Goal: Transaction & Acquisition: Obtain resource

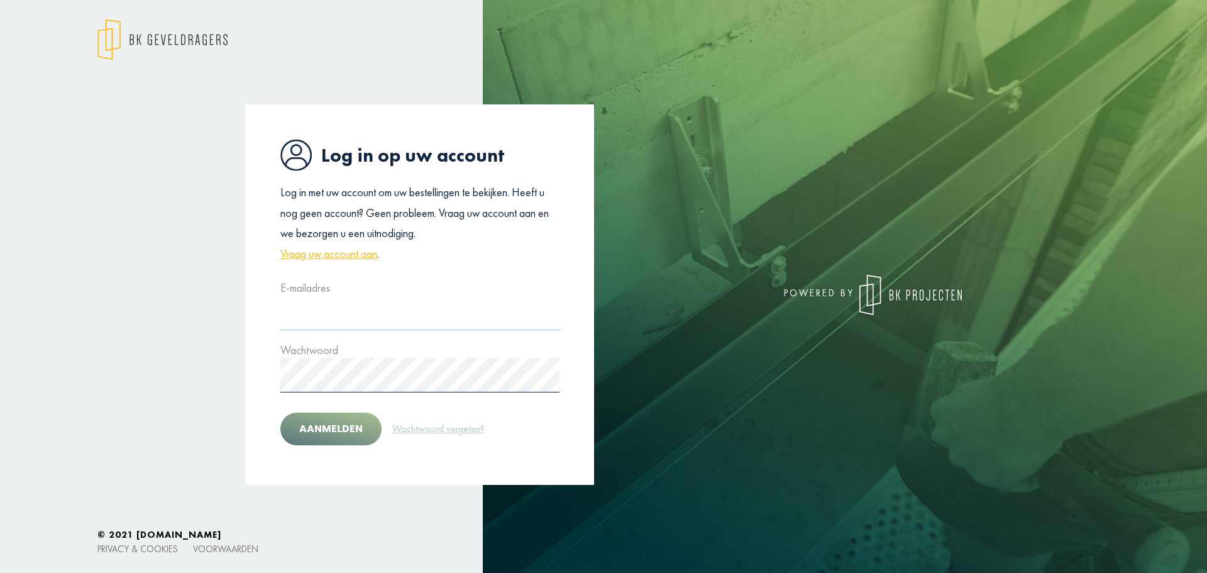
type input "**********"
click at [324, 424] on button "Aanmelden" at bounding box center [330, 428] width 101 height 33
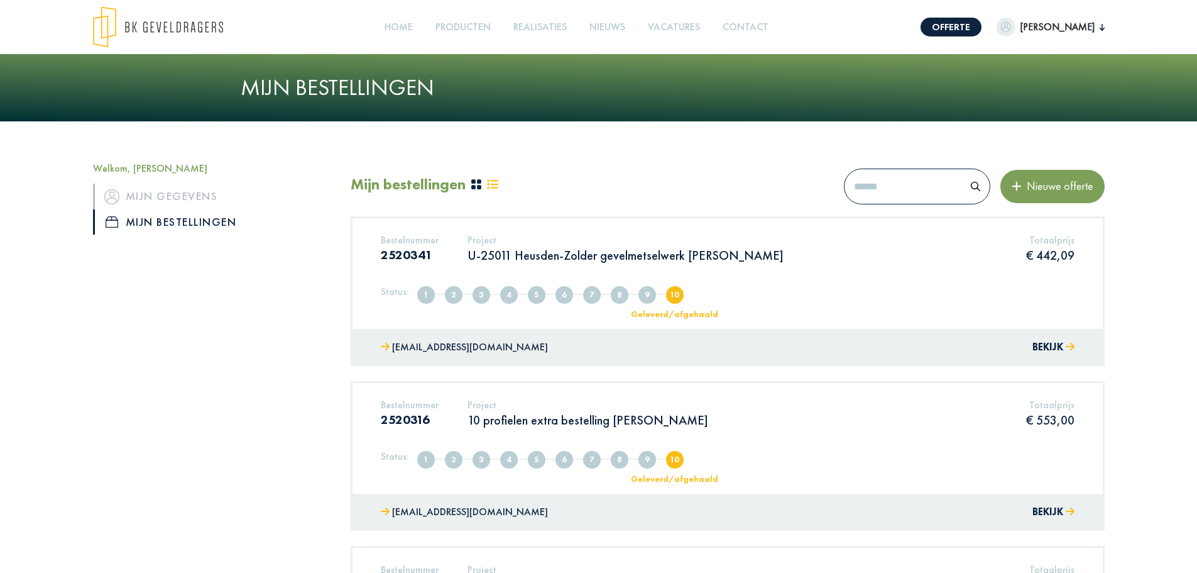
click at [1043, 186] on span "Nieuwe offerte" at bounding box center [1058, 185] width 72 height 14
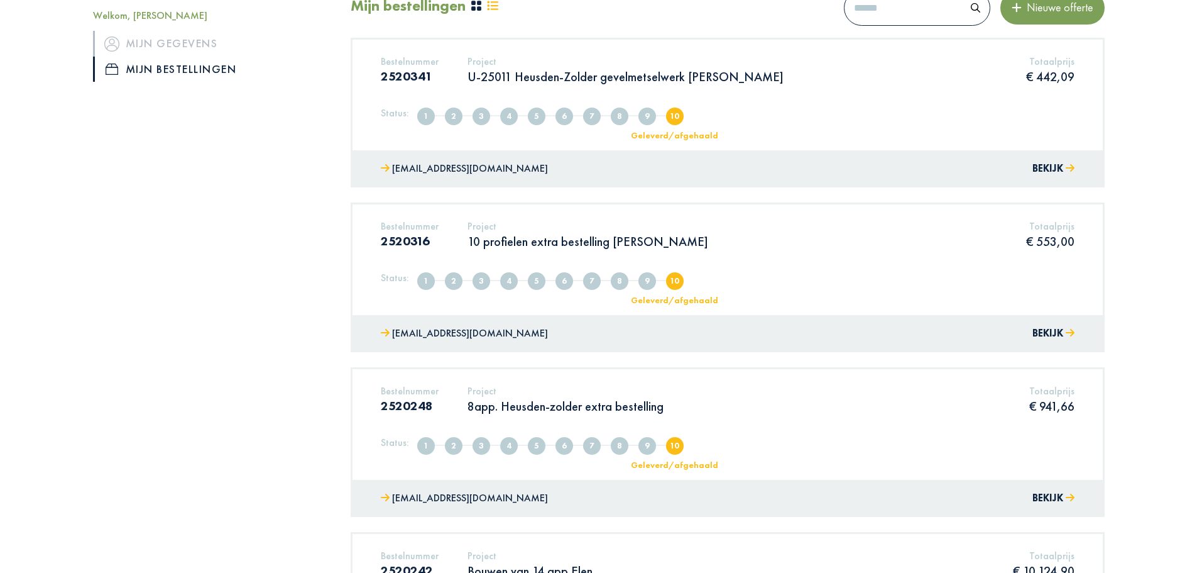
scroll to position [63, 0]
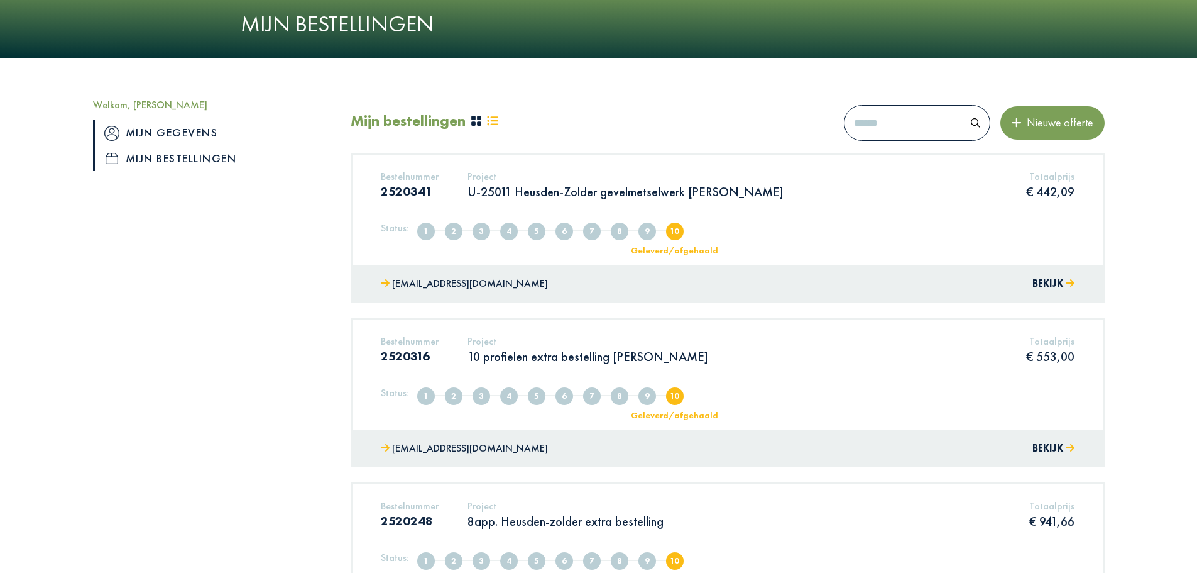
click at [156, 131] on link "Mijn gegevens" at bounding box center [212, 132] width 239 height 25
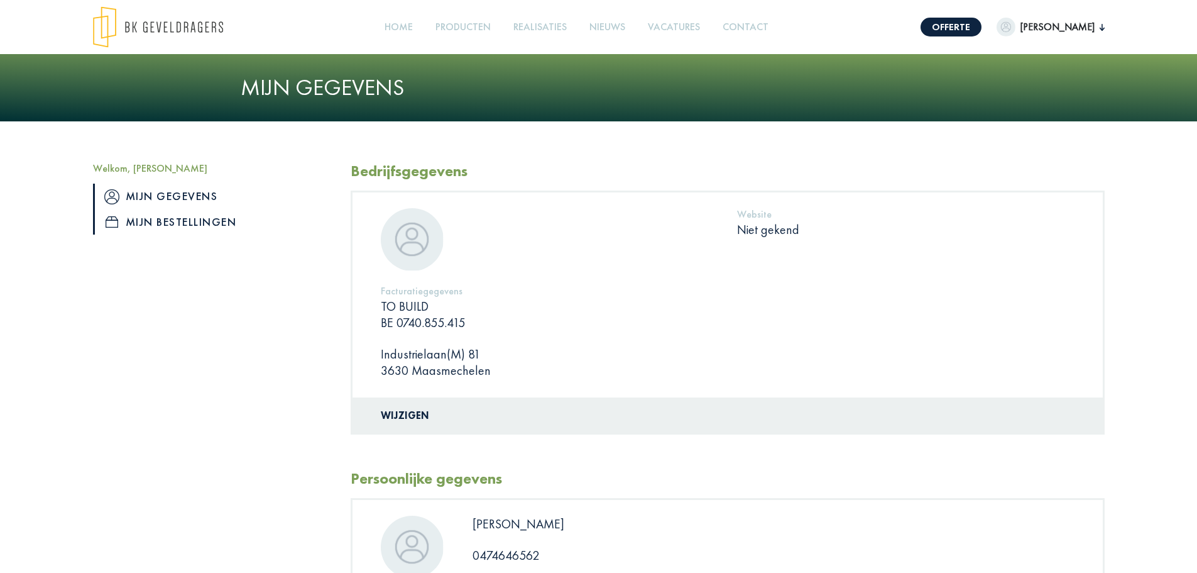
click at [155, 214] on link "Mijn bestellingen" at bounding box center [212, 221] width 239 height 25
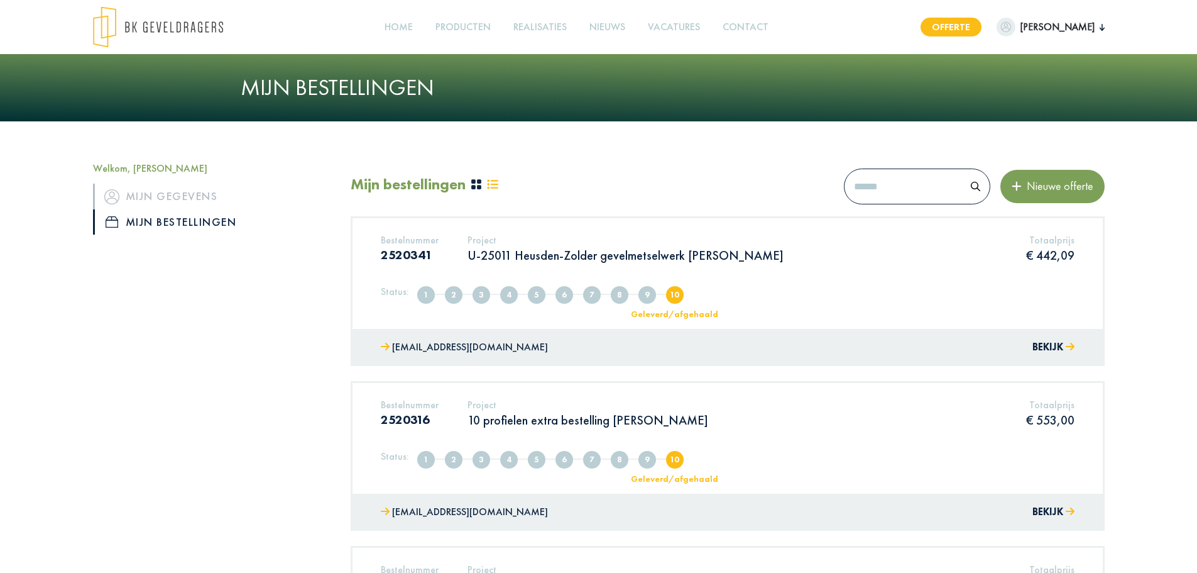
click at [970, 26] on link "Offerte" at bounding box center [951, 27] width 61 height 19
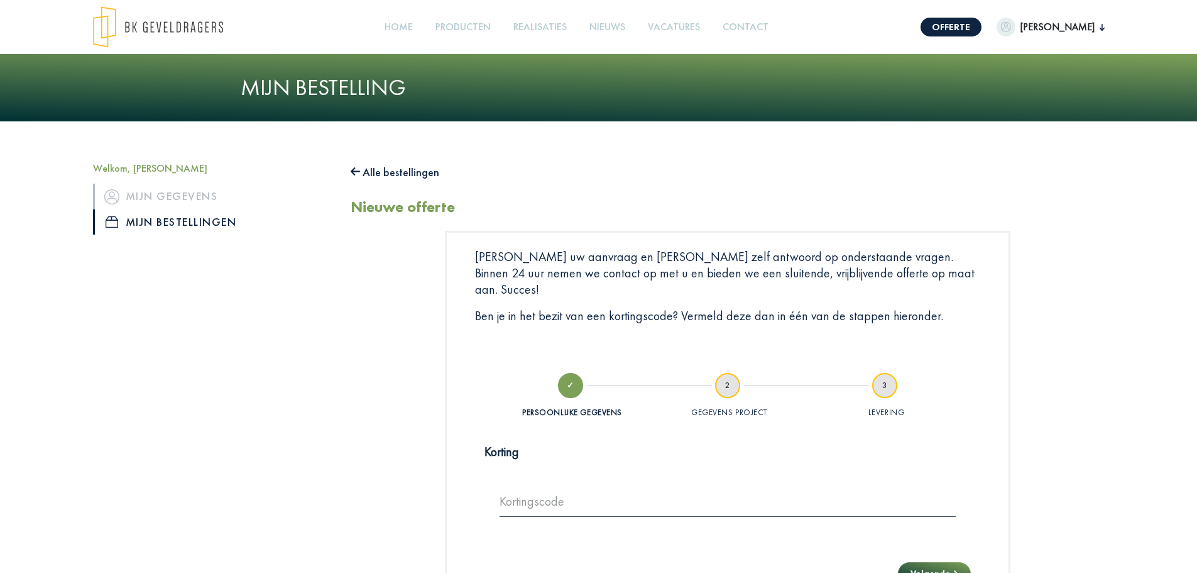
click at [1060, 25] on span "[PERSON_NAME]" at bounding box center [1058, 26] width 84 height 15
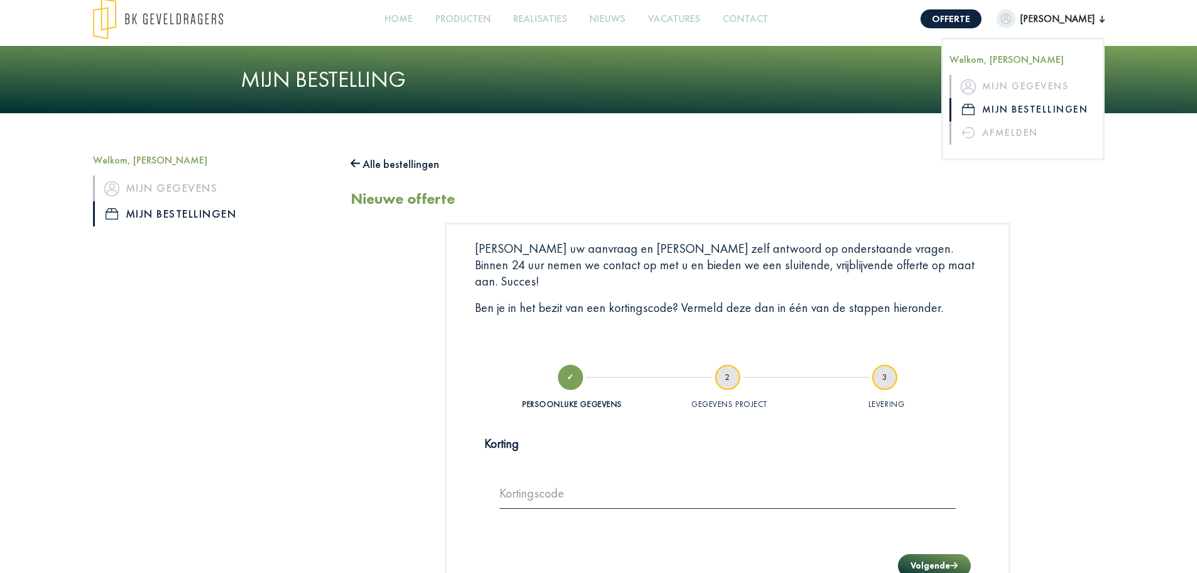
scroll to position [126, 0]
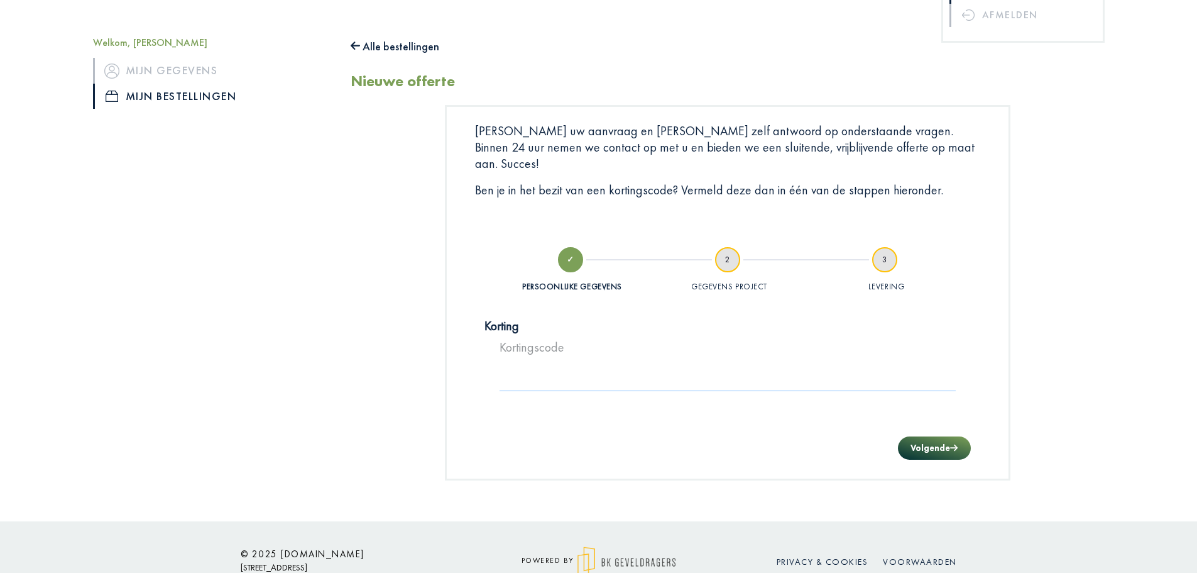
click at [534, 362] on input "text" at bounding box center [728, 373] width 456 height 35
click at [968, 436] on button "Volgende" at bounding box center [934, 447] width 72 height 23
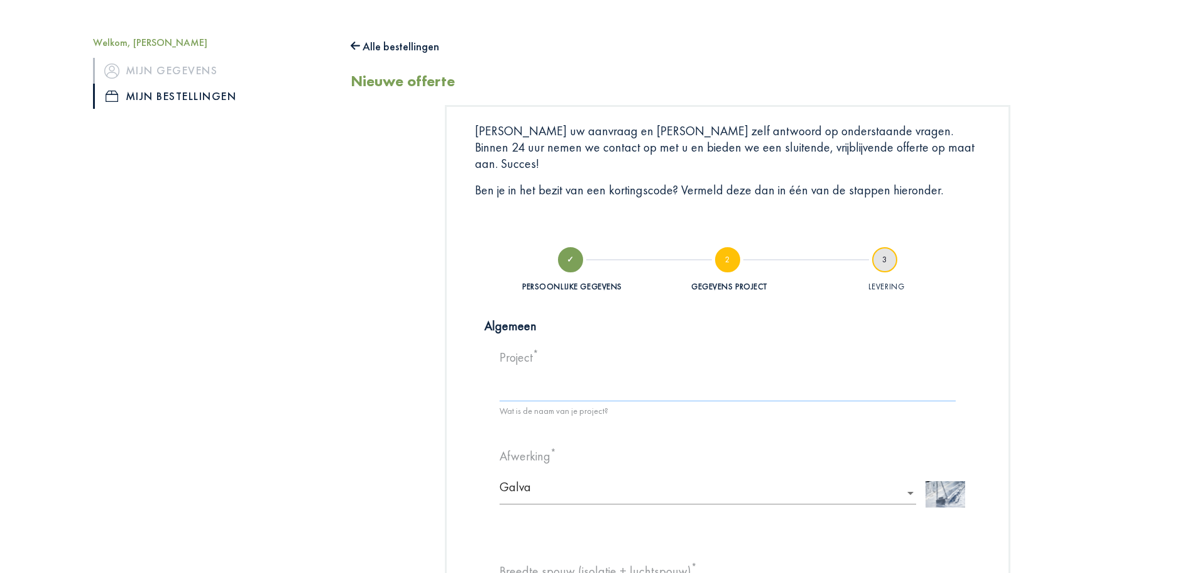
click at [561, 375] on input at bounding box center [728, 383] width 456 height 35
type input "*"
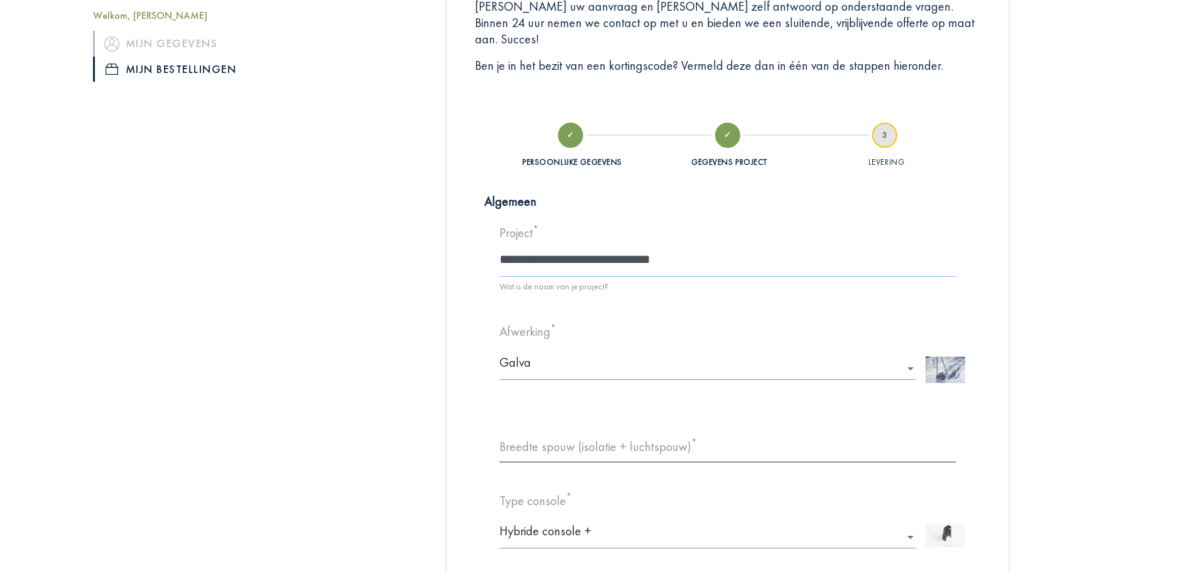
scroll to position [251, 0]
type input "**********"
click at [561, 349] on input "text" at bounding box center [712, 361] width 424 height 24
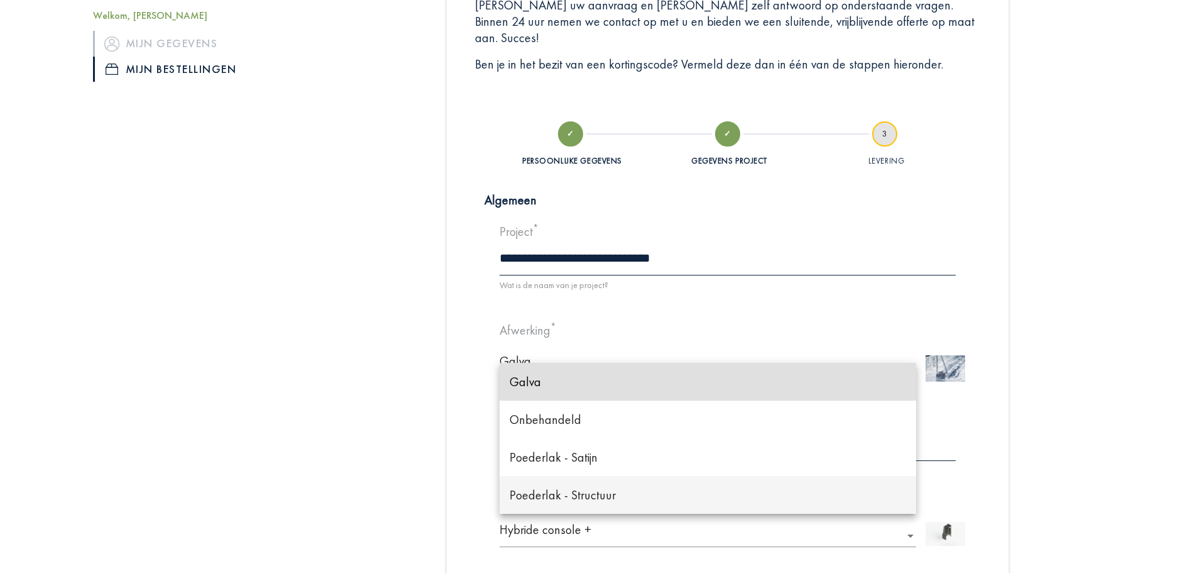
click at [605, 486] on span "Poederlak - Structuur" at bounding box center [563, 494] width 106 height 16
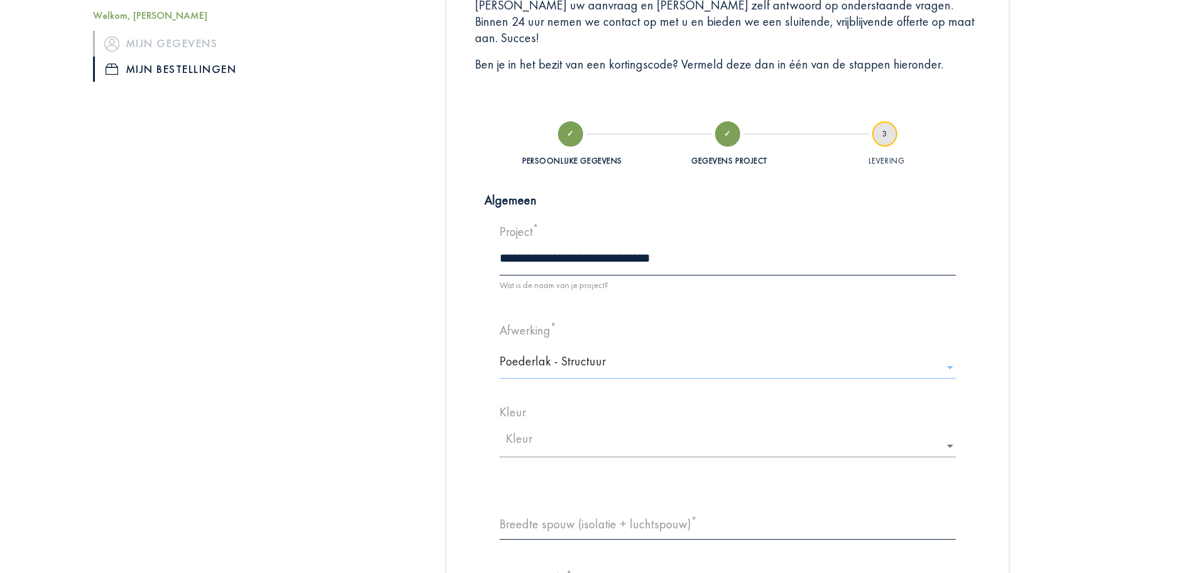
scroll to position [314, 0]
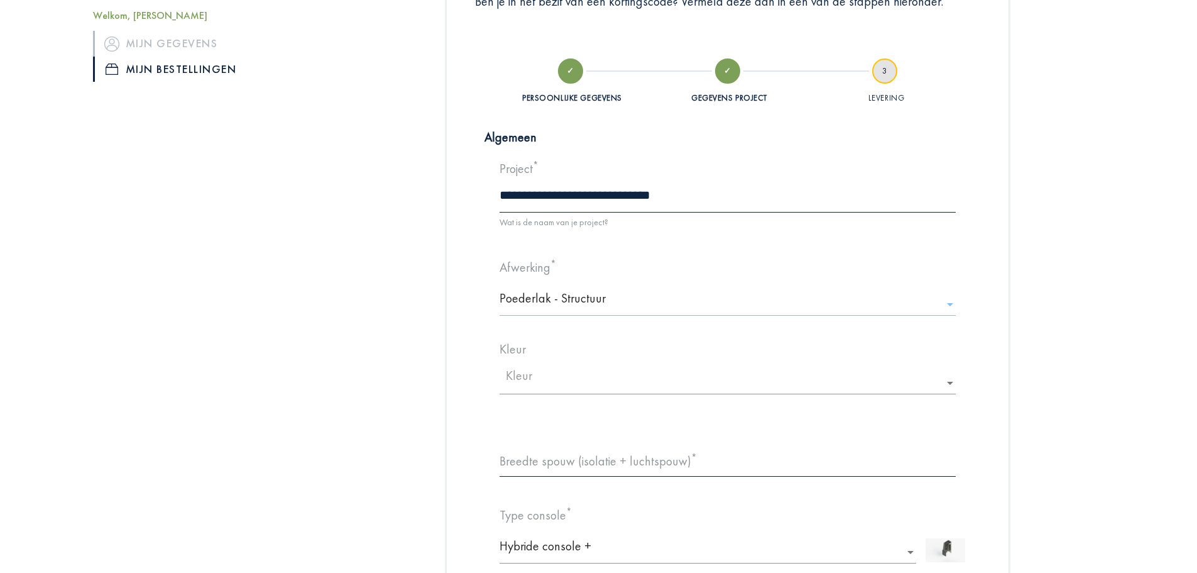
click at [571, 362] on ng-select "Kleur" at bounding box center [728, 378] width 456 height 33
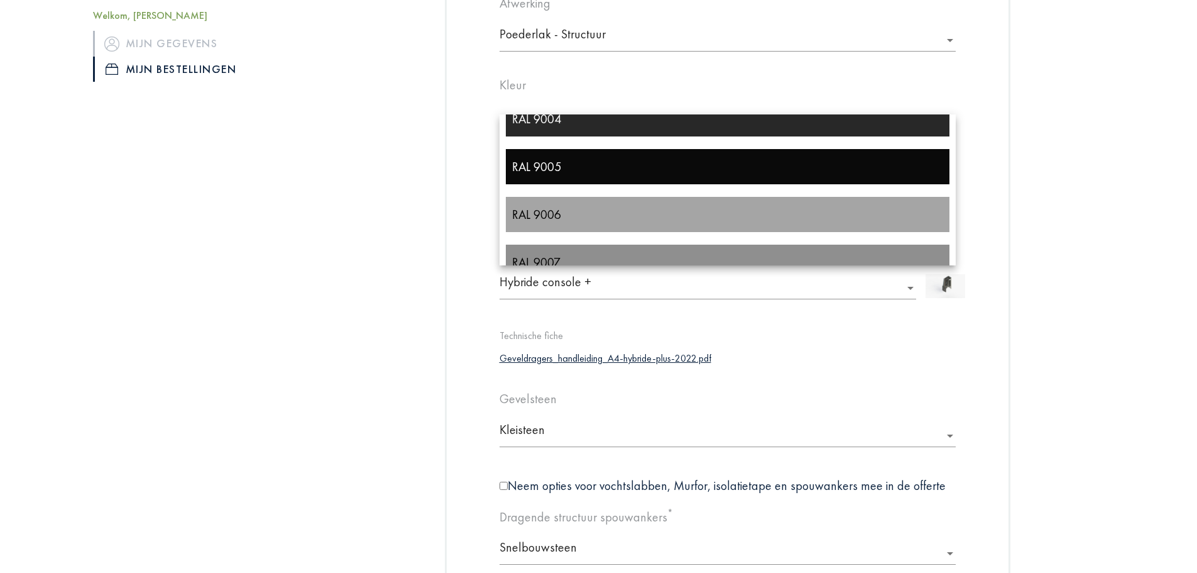
scroll to position [9645, 0]
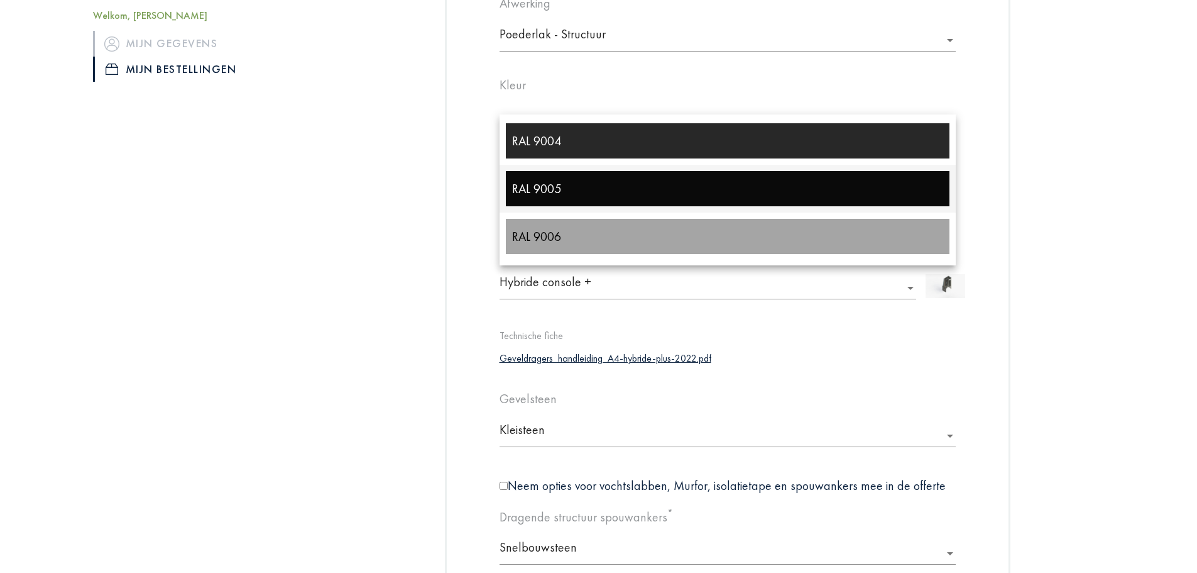
click at [585, 171] on div "RAL 9005" at bounding box center [728, 188] width 444 height 35
